Goal: Transaction & Acquisition: Purchase product/service

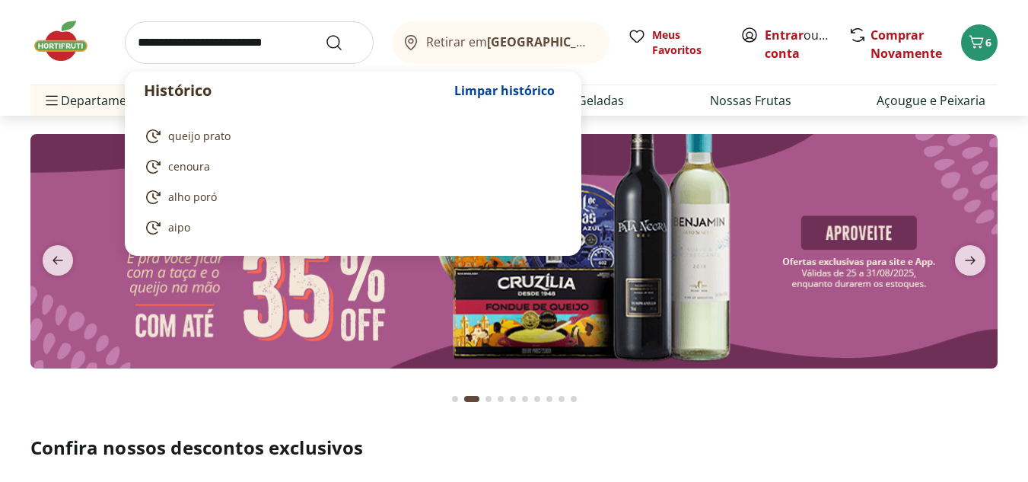
click at [224, 53] on input "search" at bounding box center [249, 42] width 249 height 43
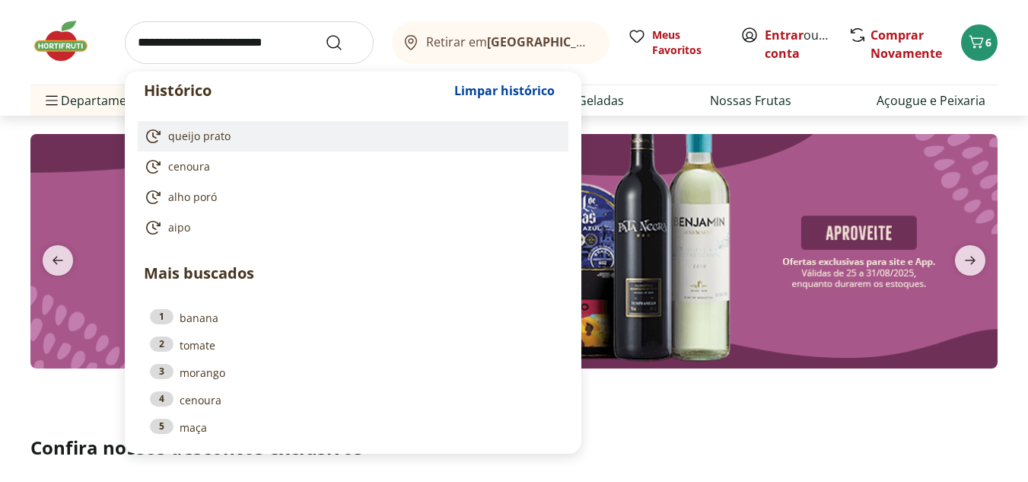
click at [205, 129] on span "queijo prato" at bounding box center [199, 136] width 62 height 15
type input "**********"
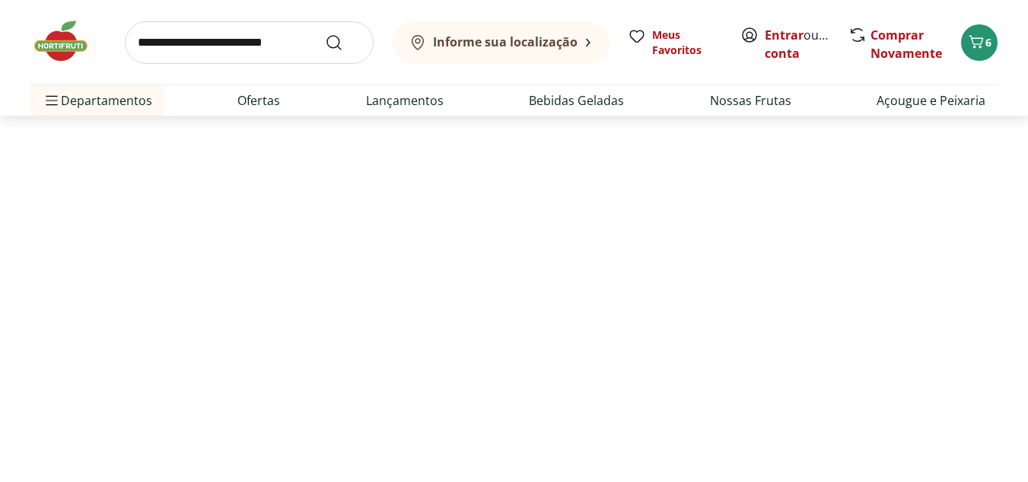
select select "**********"
